Goal: Task Accomplishment & Management: Manage account settings

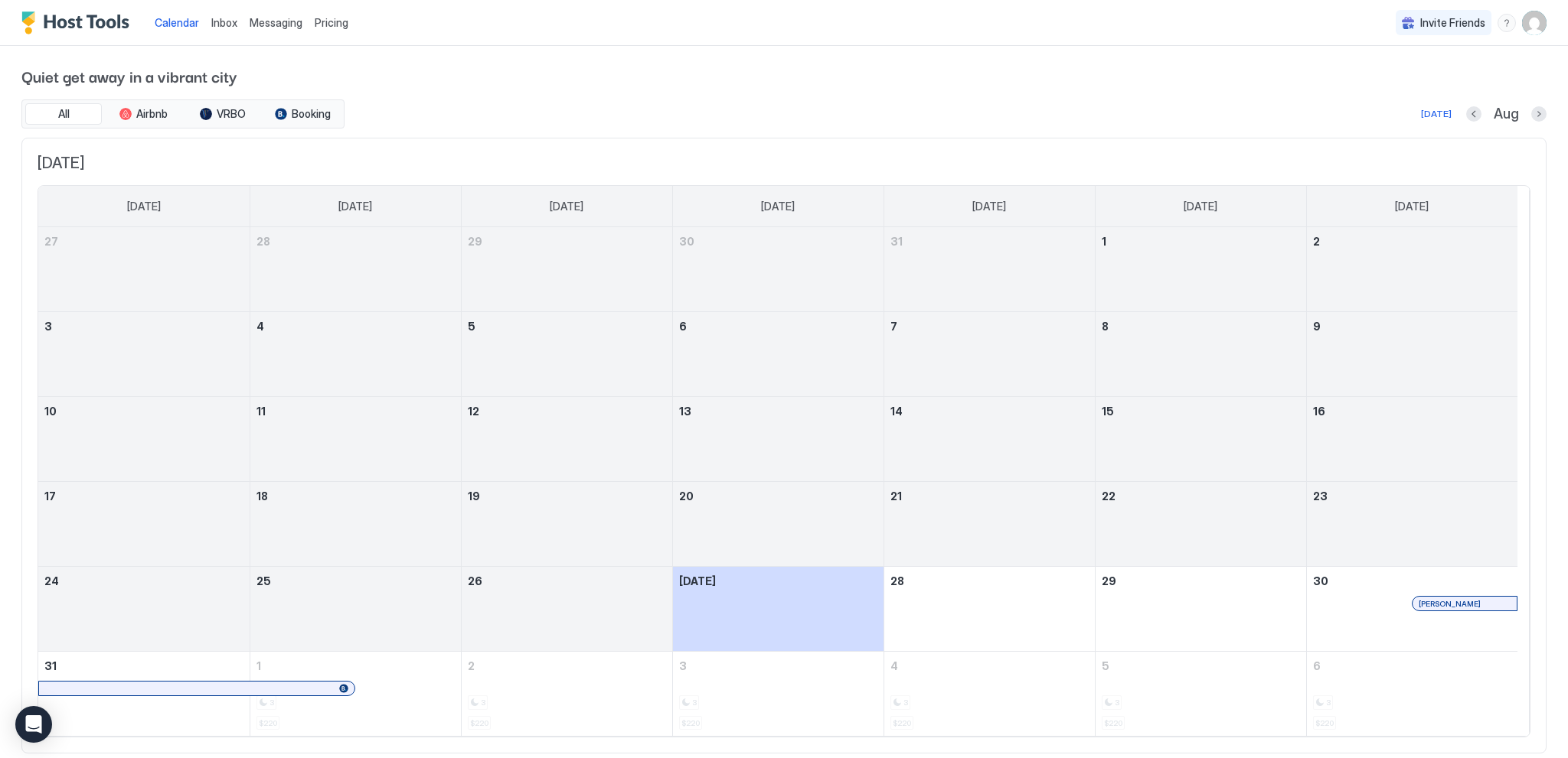
click at [1525, 20] on img "User profile" at bounding box center [1535, 23] width 25 height 25
click at [1402, 85] on span "Settings" at bounding box center [1385, 85] width 41 height 14
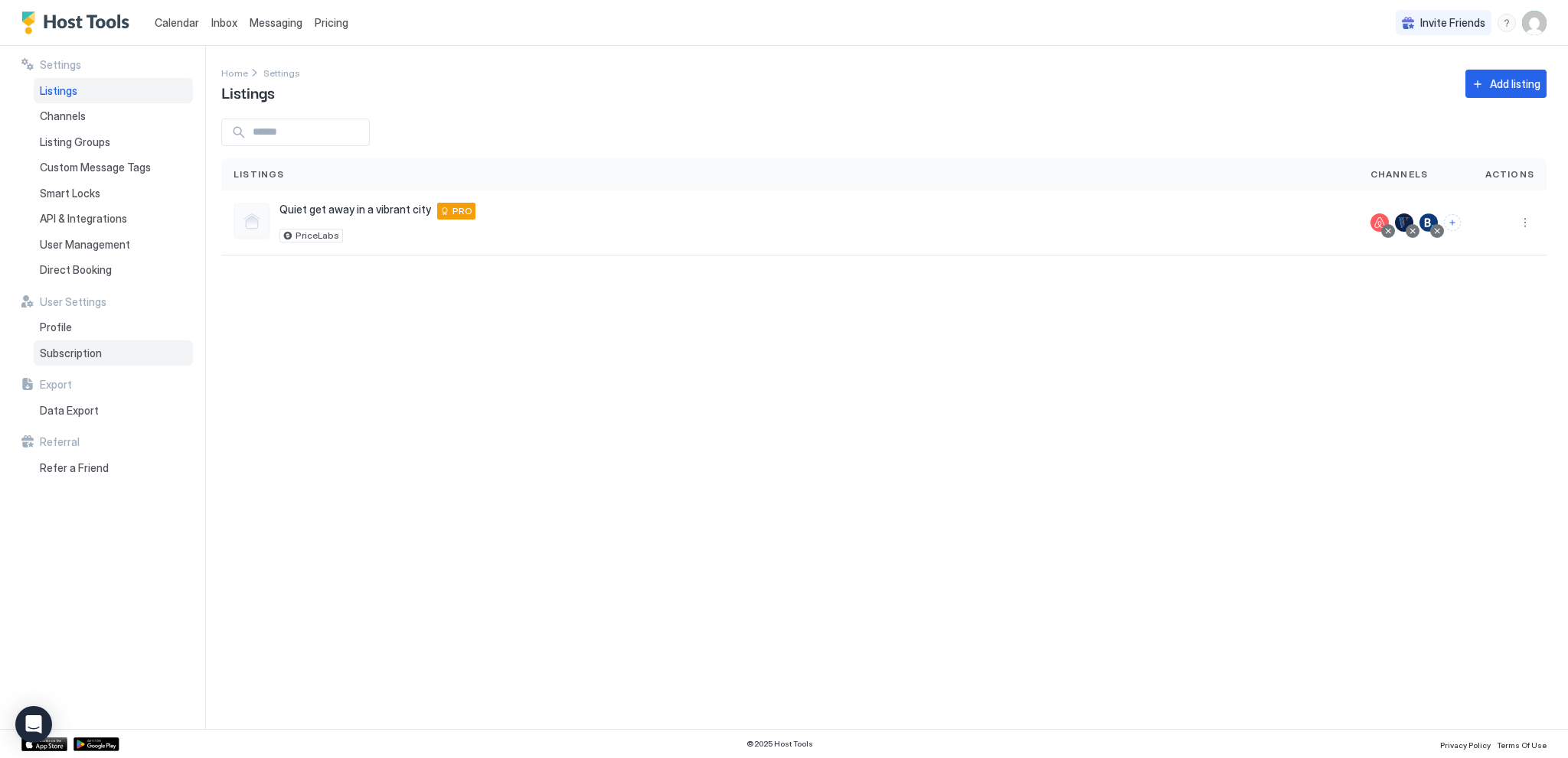
click at [82, 357] on span "Subscription" at bounding box center [70, 353] width 62 height 14
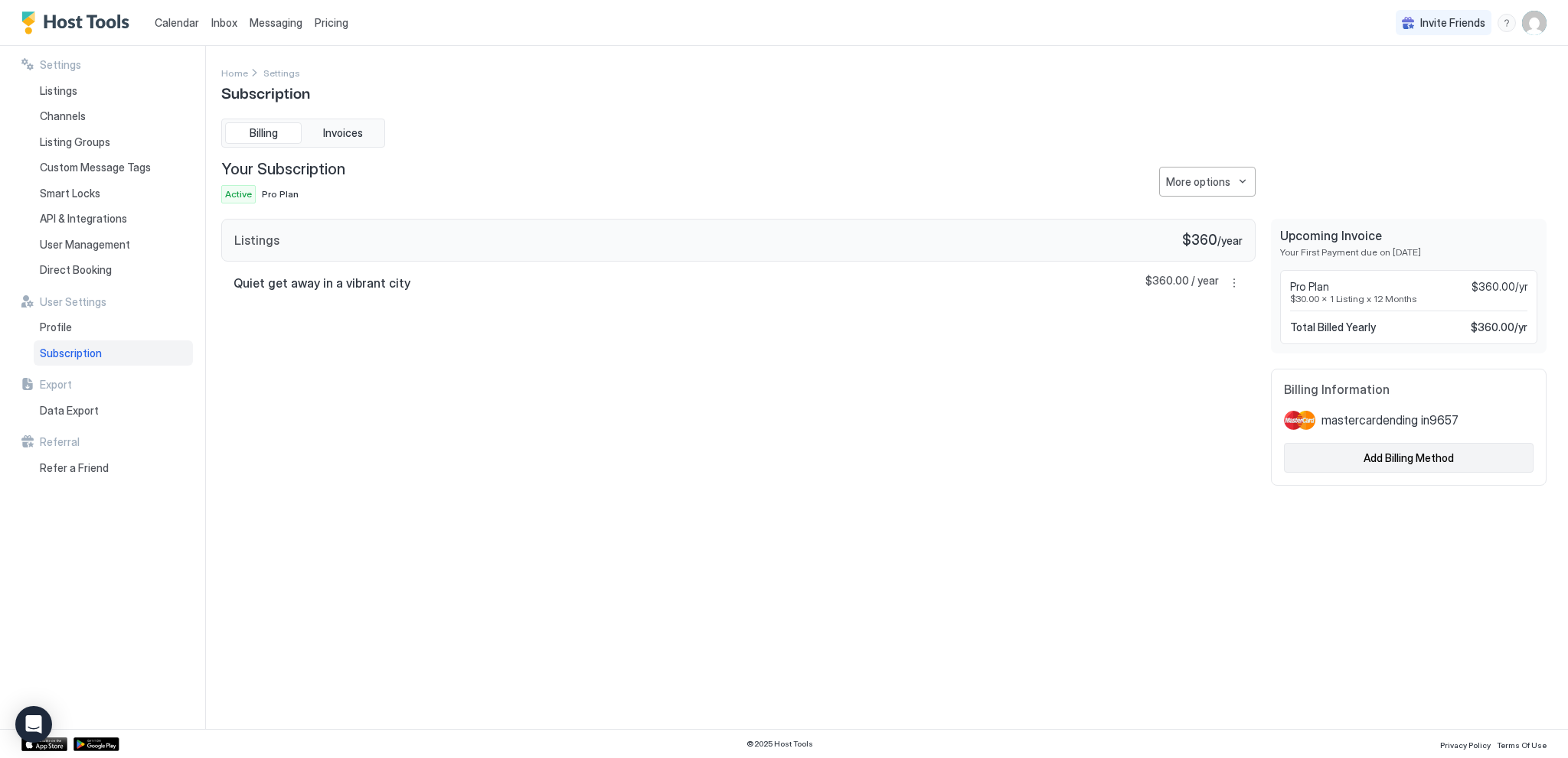
click at [1395, 458] on div "Add Billing Method" at bounding box center [1408, 458] width 90 height 16
click at [402, 280] on div "Quiet get away in a vibrant city $360.00 / year" at bounding box center [738, 283] width 1034 height 43
drag, startPoint x: 401, startPoint y: 280, endPoint x: 472, endPoint y: 277, distance: 71.1
click at [401, 280] on div "Quiet get away in a vibrant city $360.00 / year" at bounding box center [738, 283] width 1034 height 43
click at [1164, 280] on span "$360.00 / year" at bounding box center [1182, 283] width 74 height 18
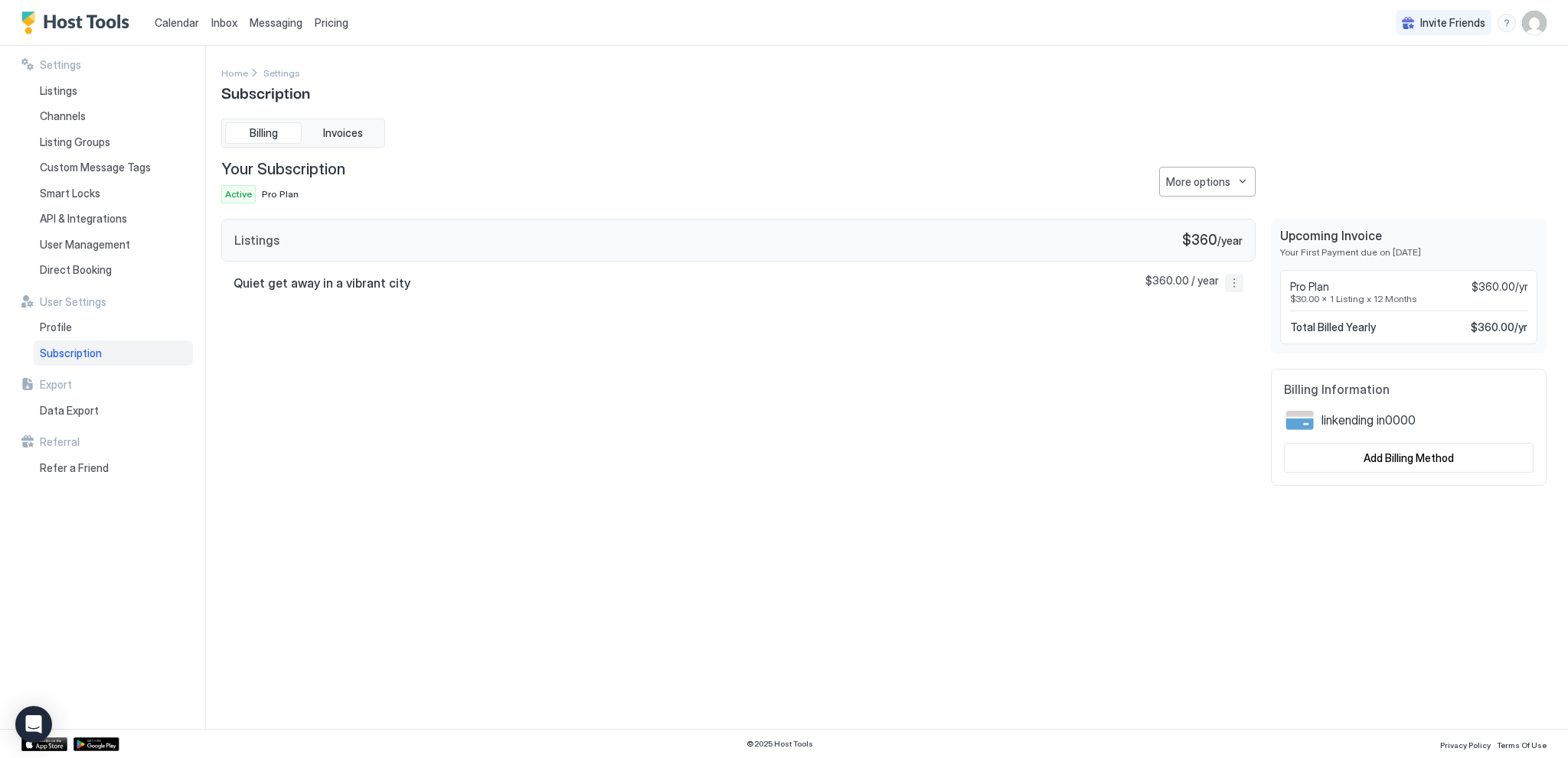
click at [1240, 278] on button "More options" at bounding box center [1234, 283] width 18 height 18
click at [1068, 331] on div at bounding box center [784, 379] width 1568 height 758
click at [339, 124] on button "Invoices" at bounding box center [343, 133] width 76 height 22
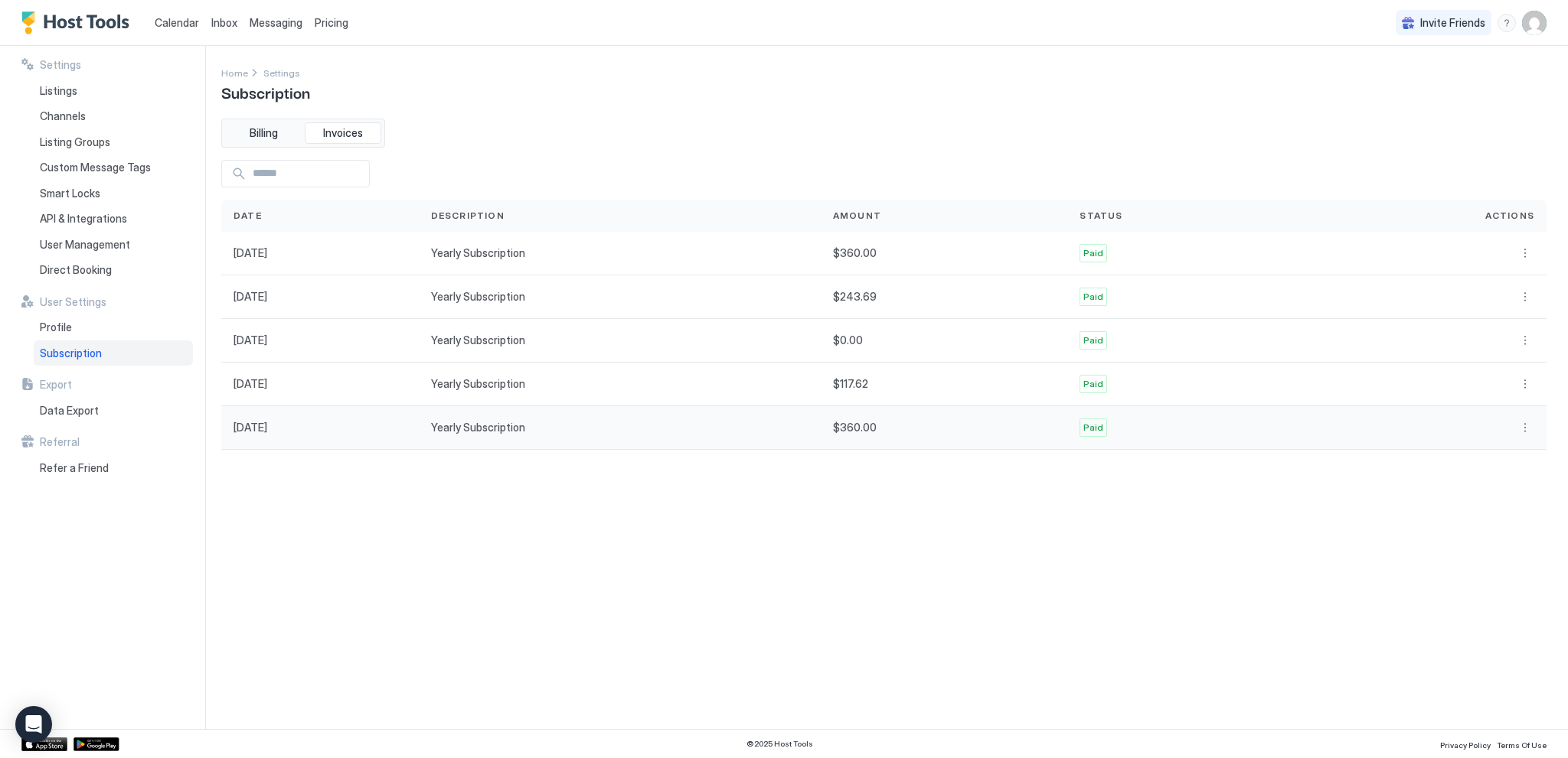
click at [267, 431] on span "Sep 1st 2023" at bounding box center [250, 428] width 34 height 14
click at [1526, 422] on button "More options" at bounding box center [1525, 428] width 18 height 18
click at [1498, 444] on span "Receipt" at bounding box center [1503, 448] width 34 height 12
click at [268, 127] on span "Billing" at bounding box center [263, 133] width 28 height 14
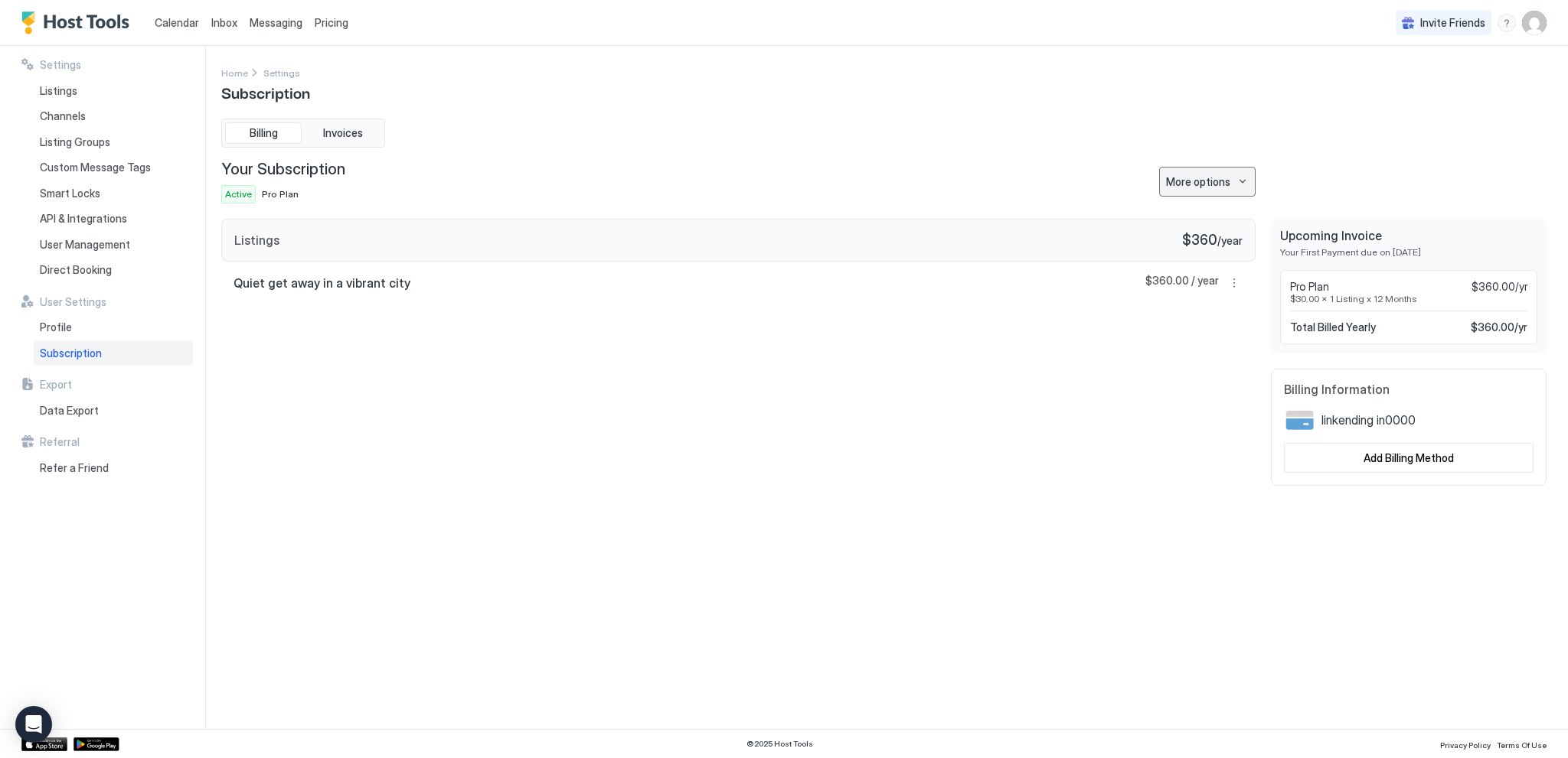
click at [1225, 179] on div "More options" at bounding box center [1198, 181] width 65 height 16
click at [1051, 140] on div at bounding box center [784, 379] width 1568 height 758
click at [1535, 20] on img "User profile" at bounding box center [1535, 23] width 25 height 25
click at [1444, 87] on div "Settings" at bounding box center [1448, 86] width 195 height 26
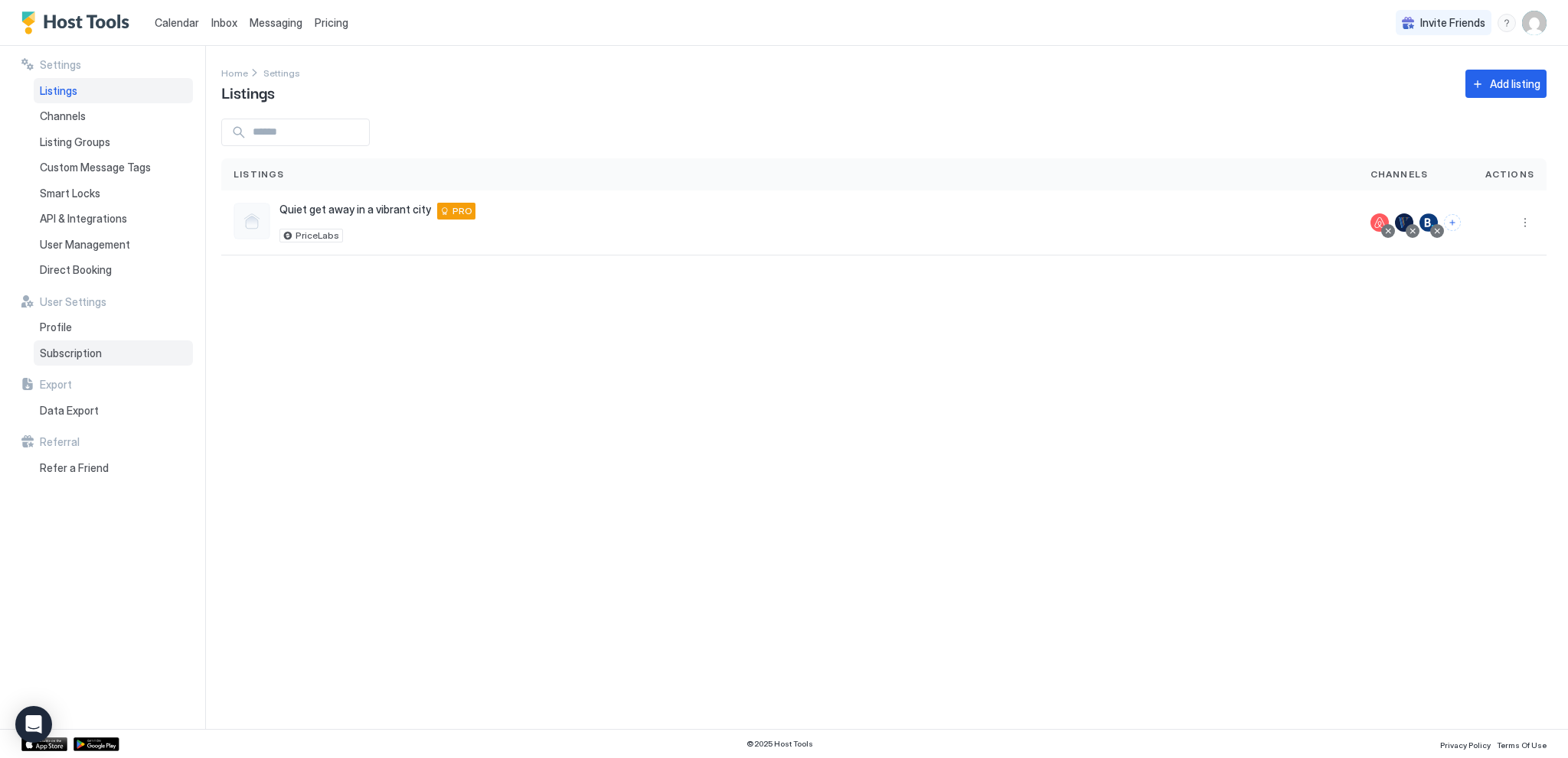
click at [89, 351] on span "Subscription" at bounding box center [70, 353] width 62 height 14
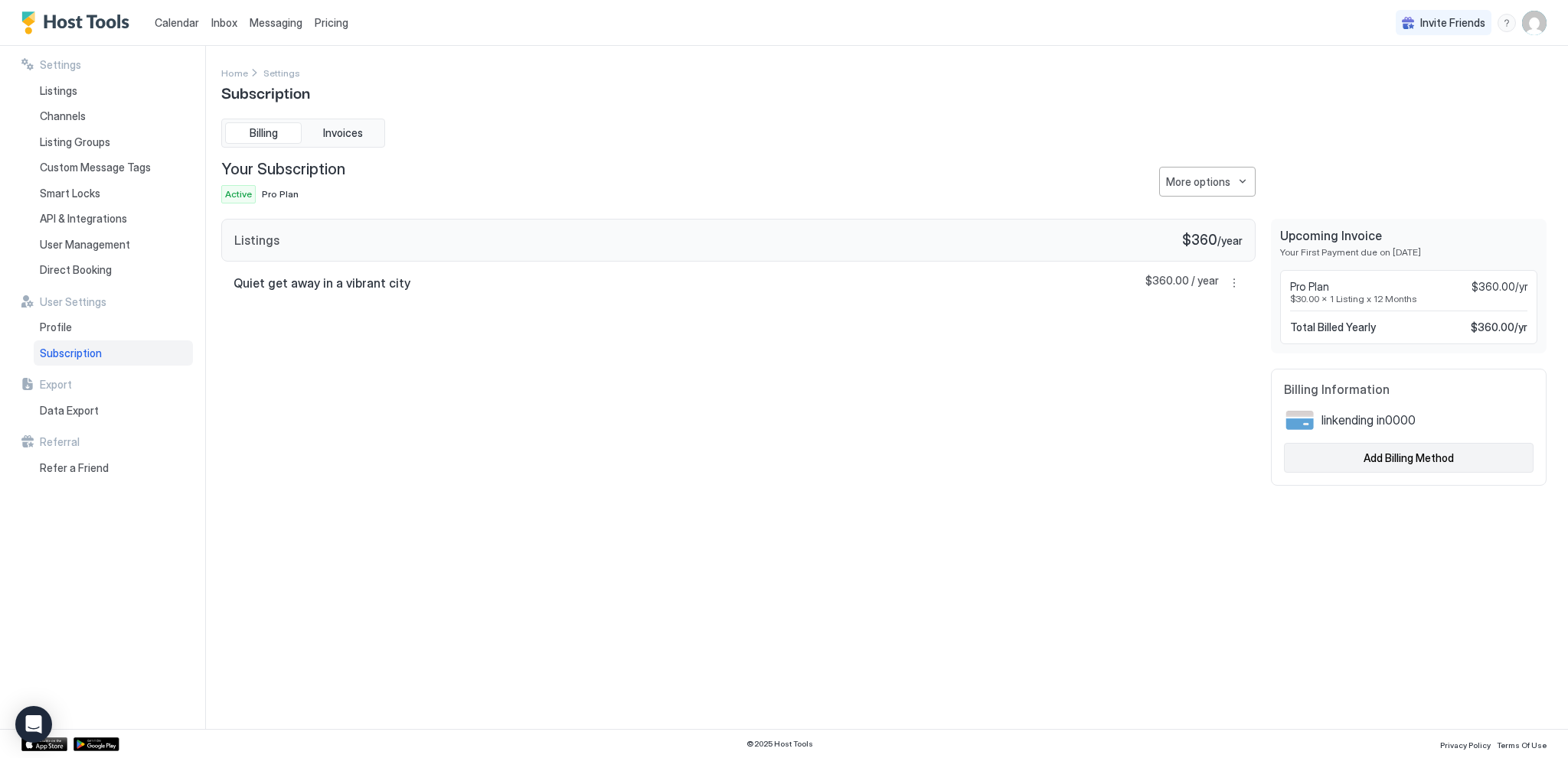
click at [1403, 458] on div "Add Billing Method" at bounding box center [1408, 458] width 90 height 16
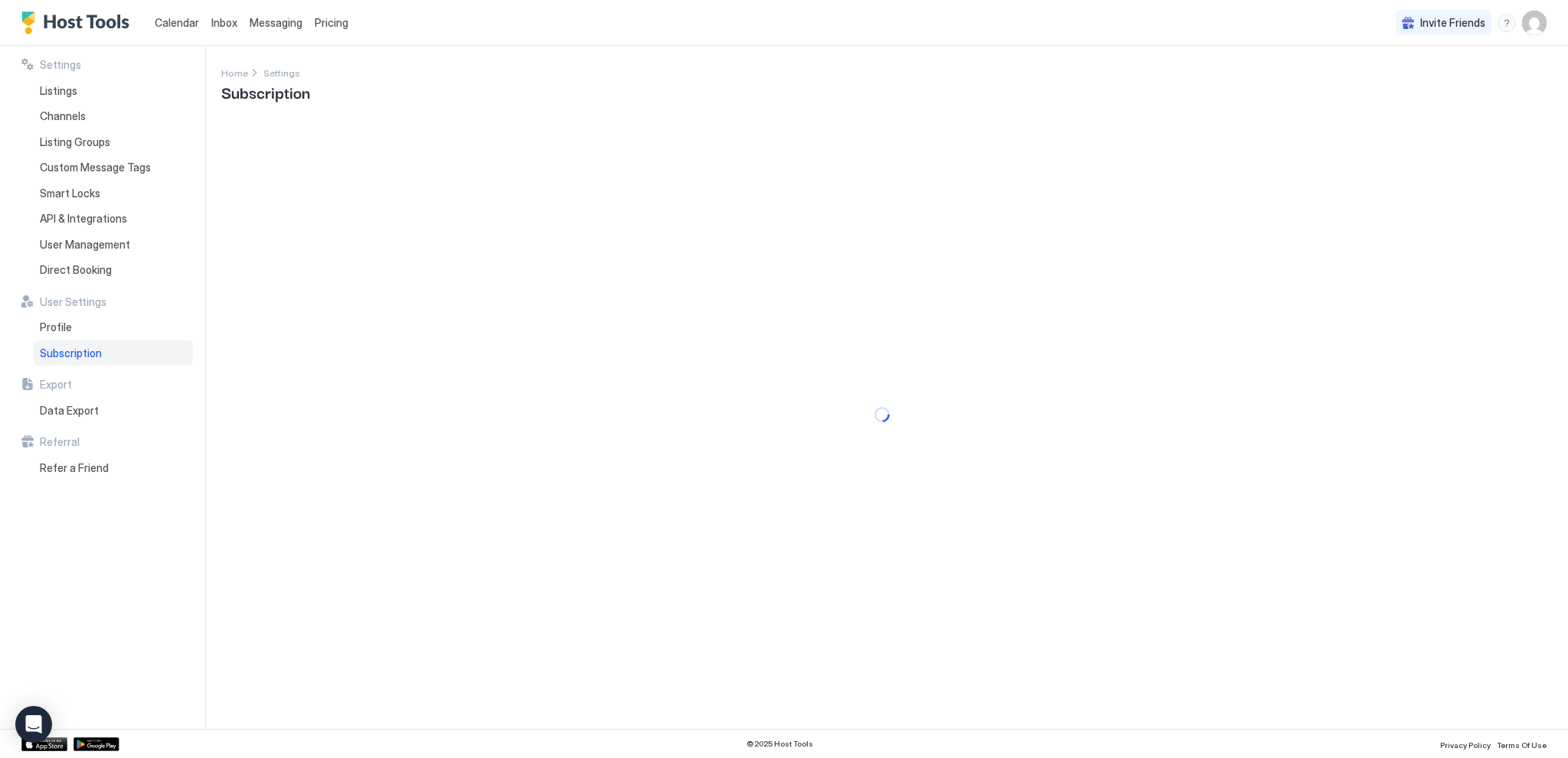
click at [181, 23] on span "Calendar" at bounding box center [177, 22] width 45 height 13
